Goal: Find specific page/section: Find specific page/section

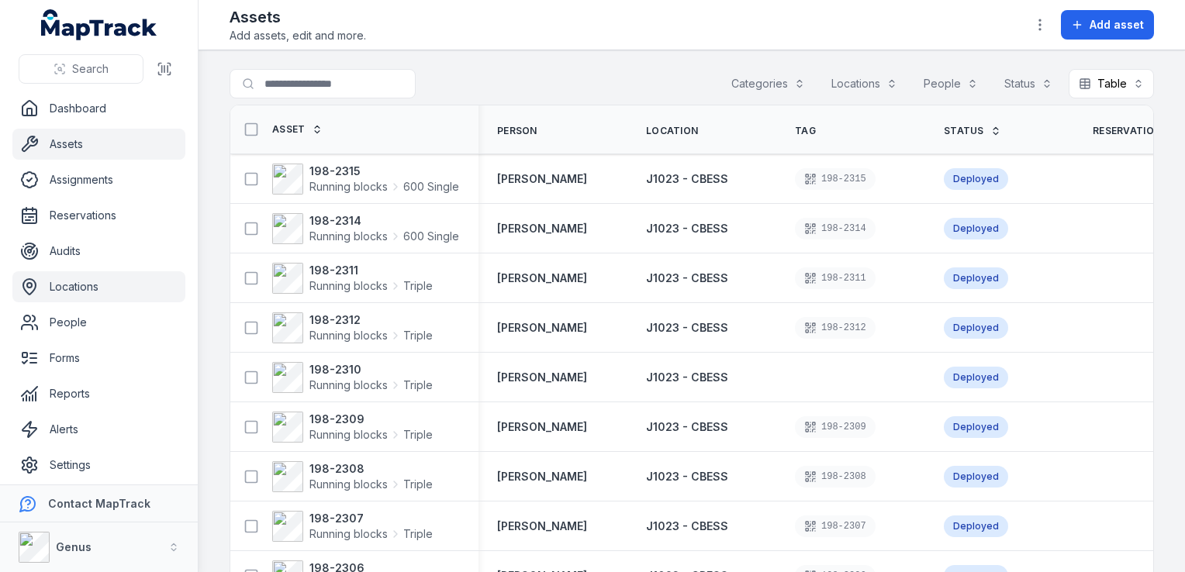
click at [75, 289] on link "Locations" at bounding box center [98, 286] width 173 height 31
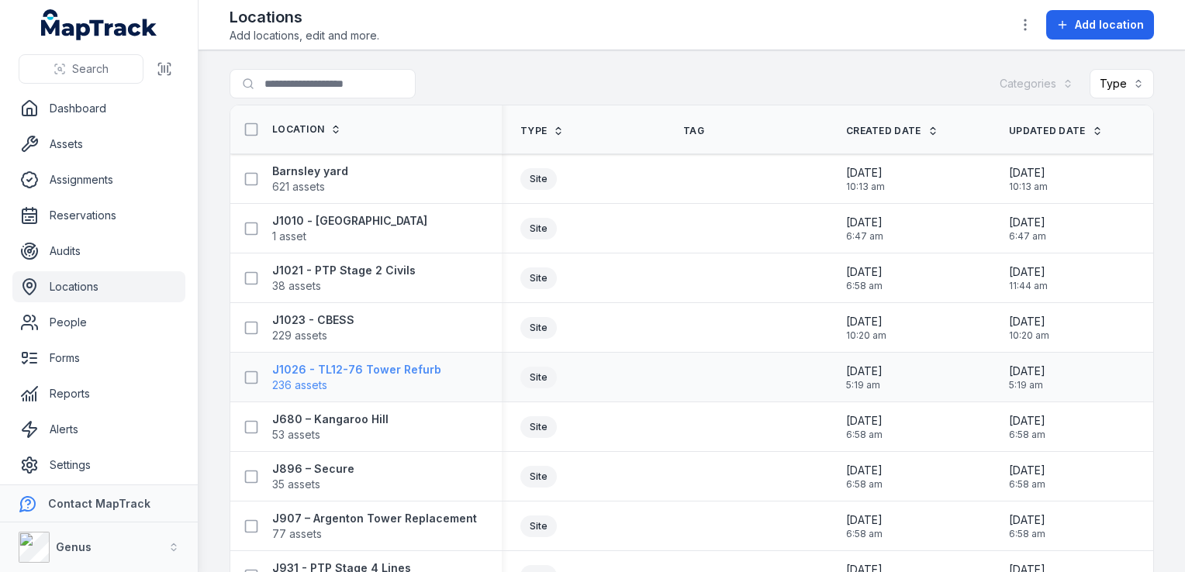
scroll to position [78, 0]
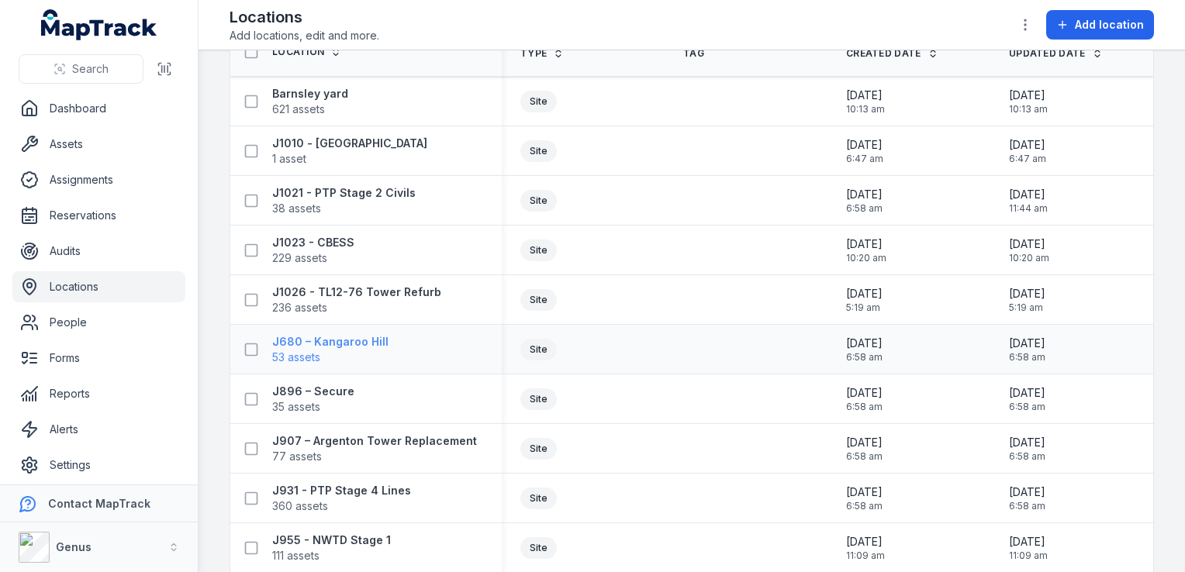
click at [352, 358] on span "53 assets" at bounding box center [330, 358] width 116 height 16
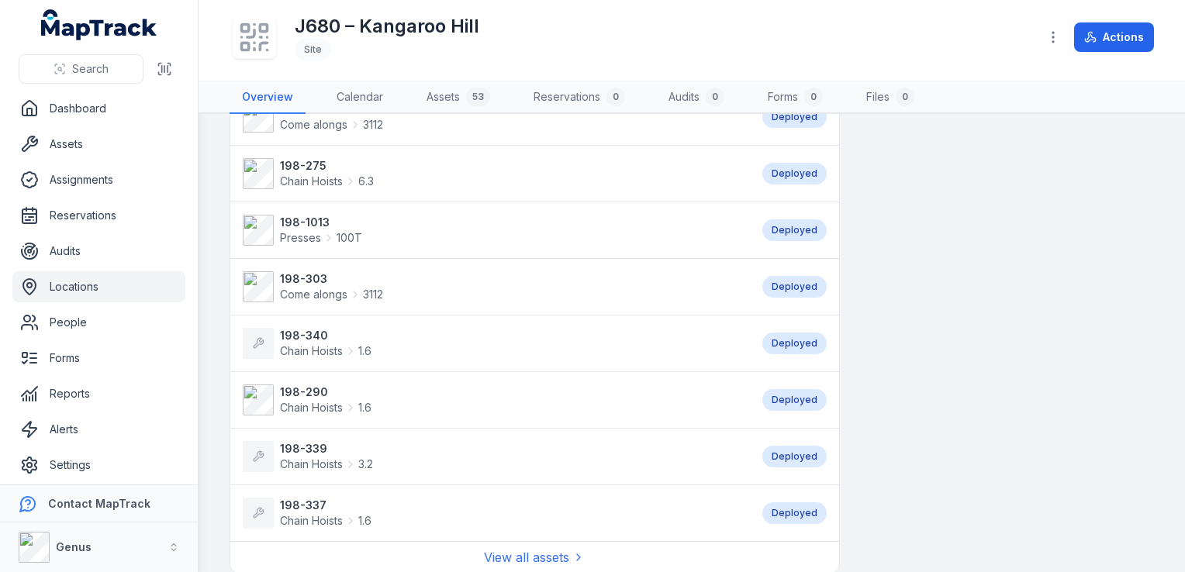
scroll to position [1163, 0]
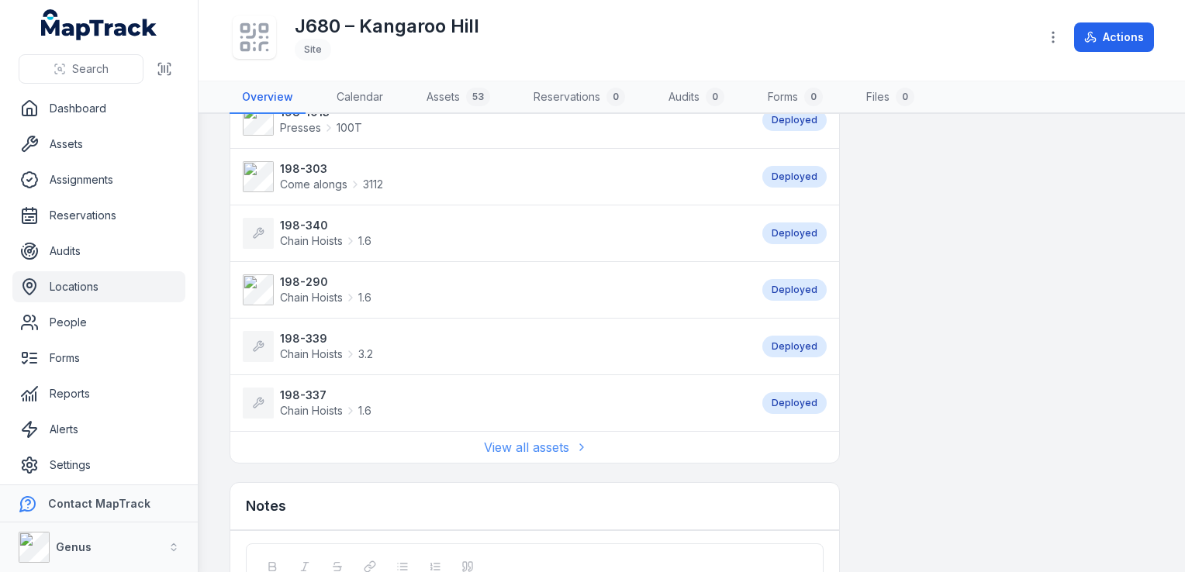
click at [520, 444] on link "View all assets" at bounding box center [534, 447] width 101 height 19
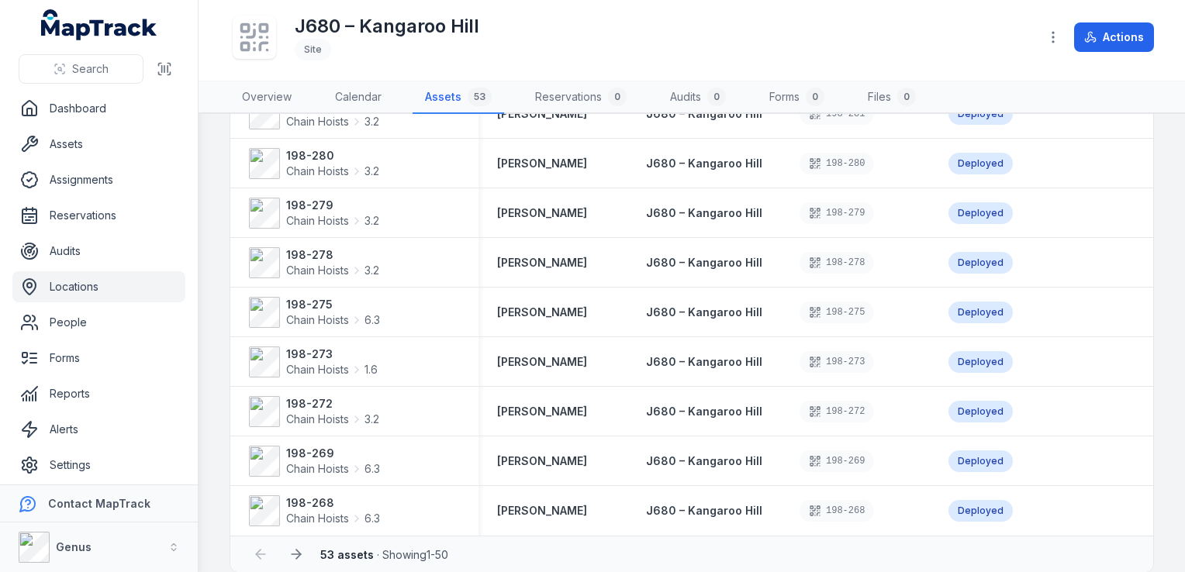
scroll to position [2176, 0]
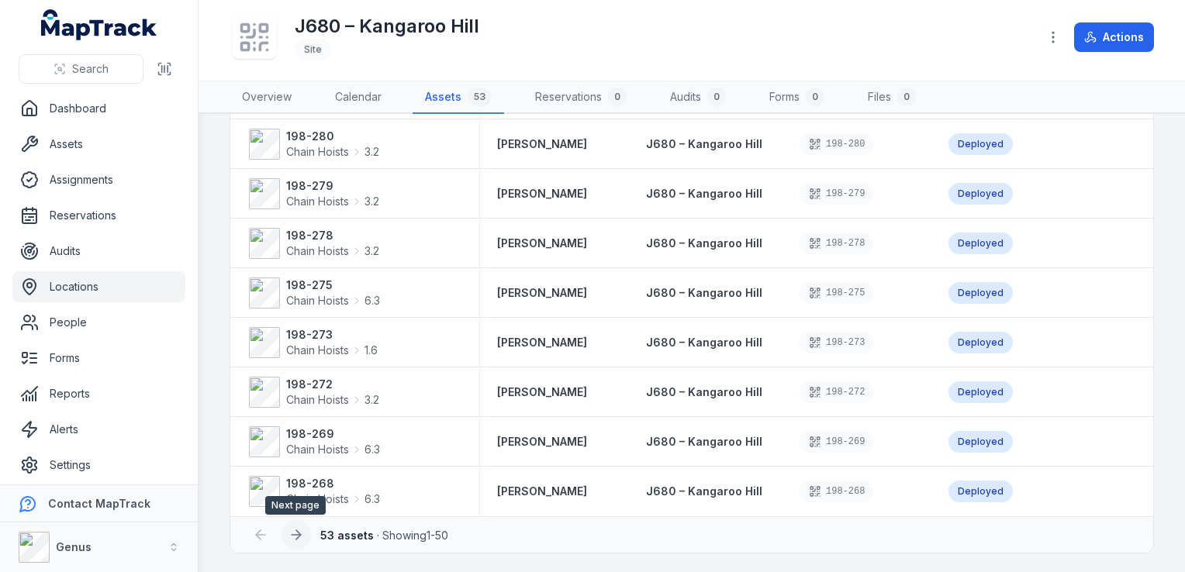
click at [295, 535] on icon at bounding box center [296, 535] width 9 height 0
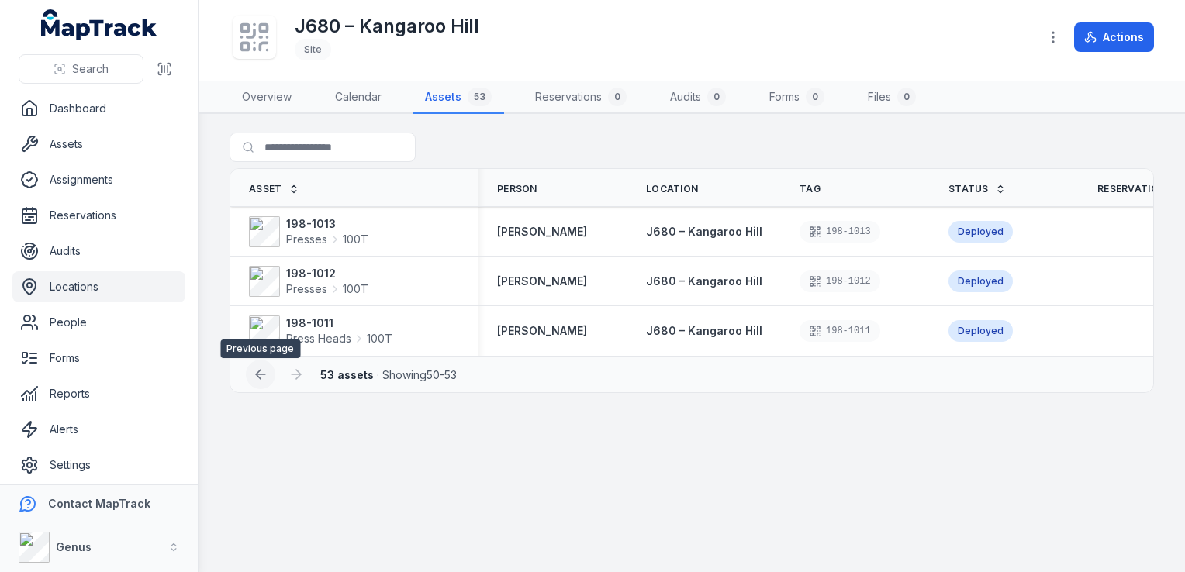
click at [264, 380] on icon at bounding box center [261, 375] width 16 height 16
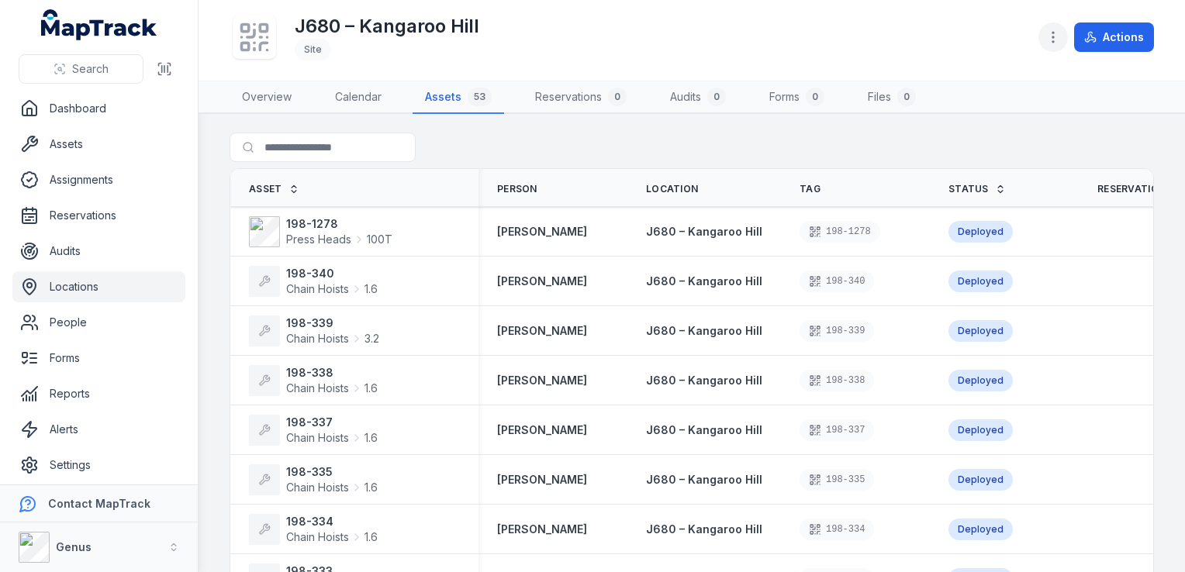
click at [1053, 34] on icon "button" at bounding box center [1054, 37] width 16 height 16
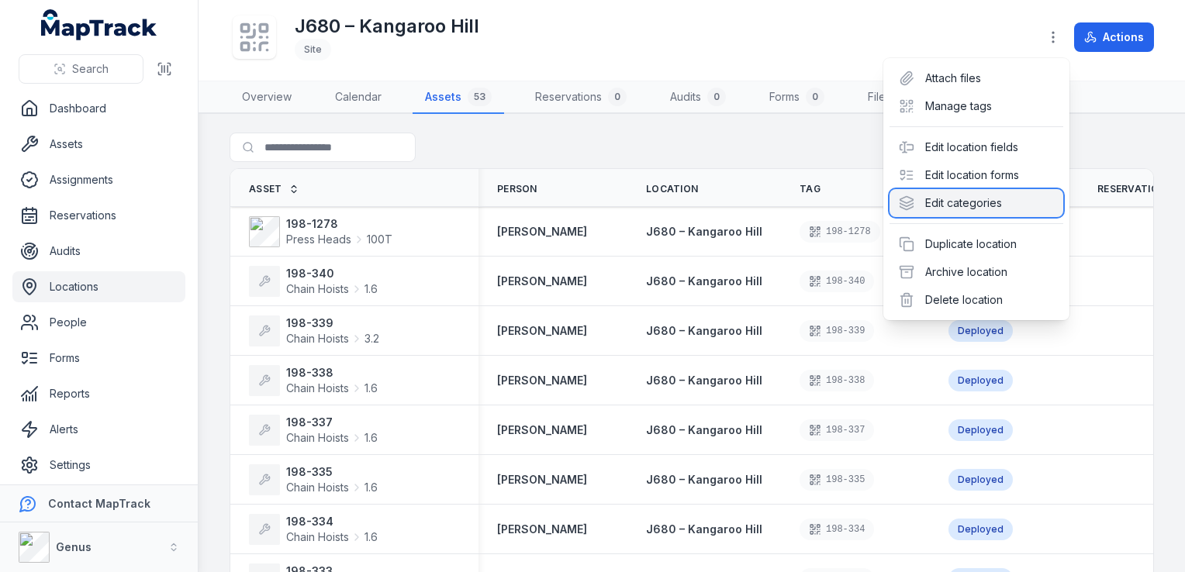
click at [979, 204] on div "Edit categories" at bounding box center [977, 203] width 174 height 28
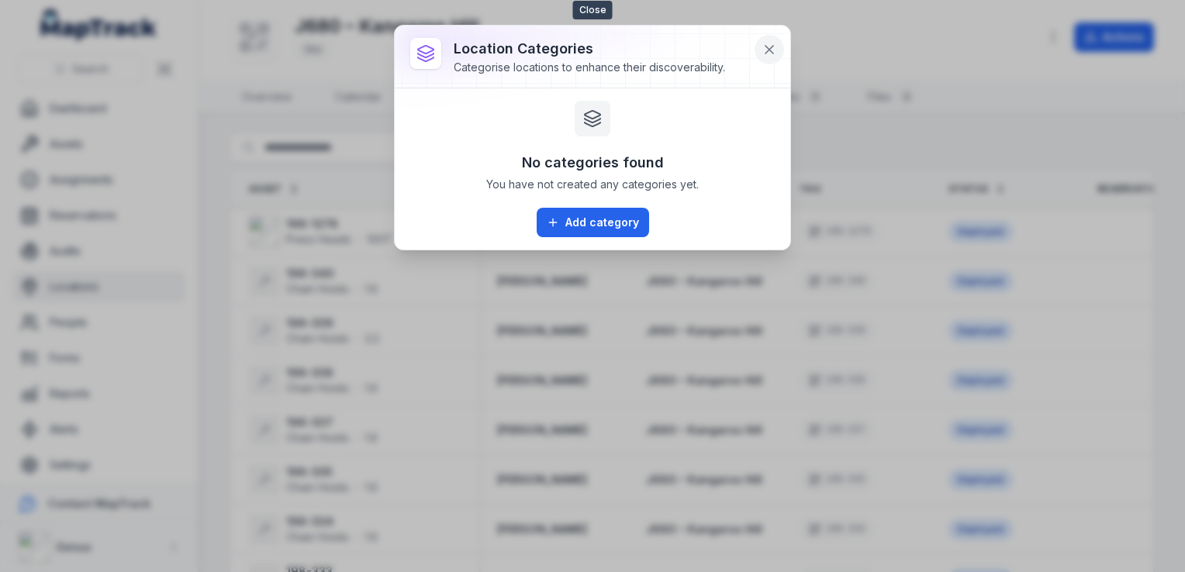
click at [767, 44] on icon at bounding box center [770, 50] width 16 height 16
